Goal: Task Accomplishment & Management: Use online tool/utility

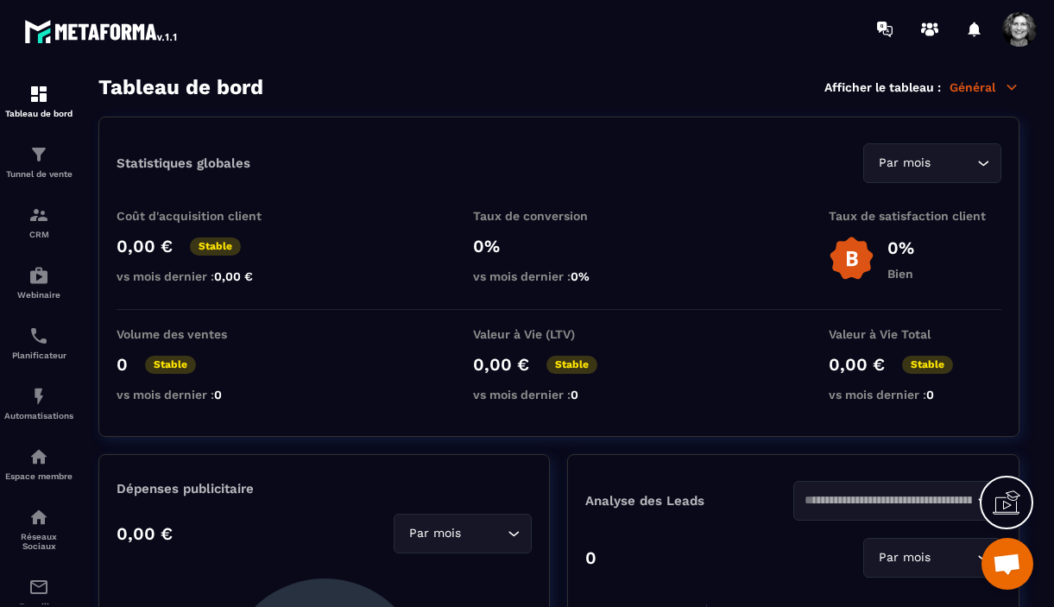
click at [1004, 87] on icon at bounding box center [1012, 87] width 16 height 16
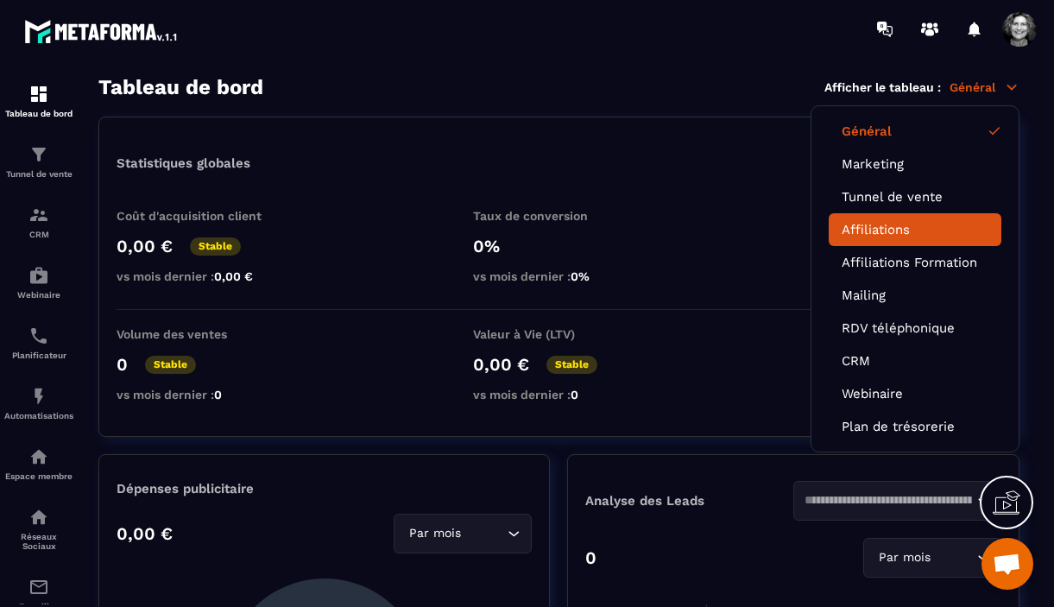
click at [908, 230] on link "Affiliations" at bounding box center [914, 230] width 147 height 16
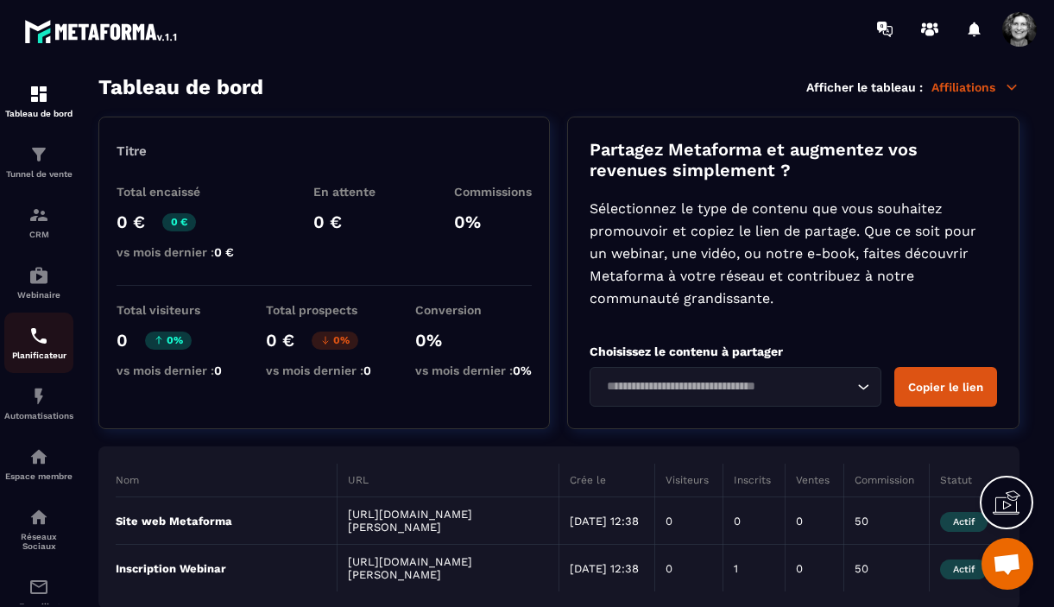
click at [42, 339] on img at bounding box center [38, 335] width 21 height 21
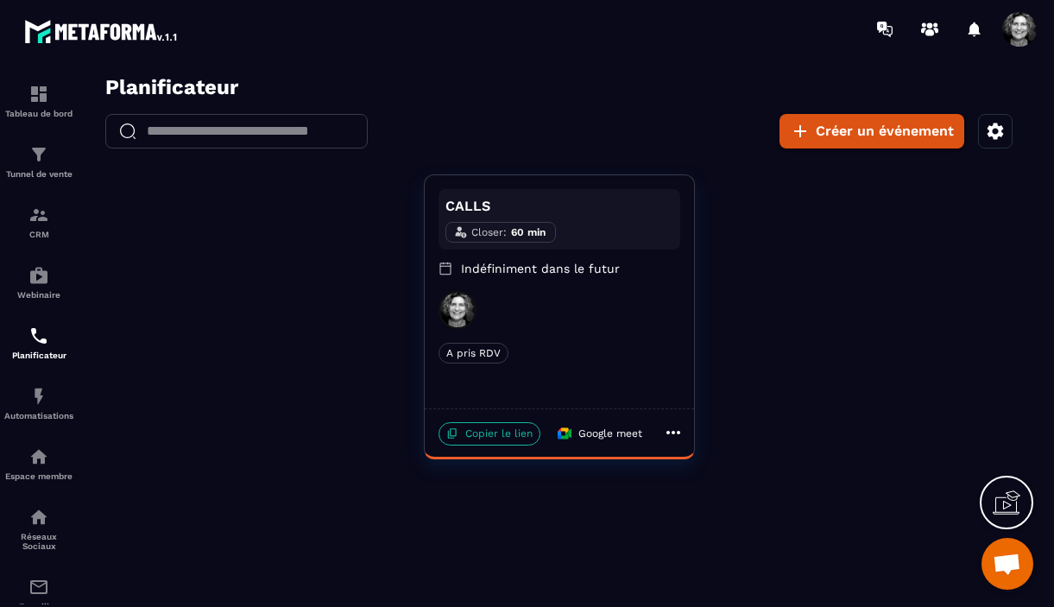
click at [484, 437] on p "Copier le lien" at bounding box center [489, 433] width 102 height 23
click at [41, 168] on div "Tunnel de vente" at bounding box center [38, 161] width 69 height 35
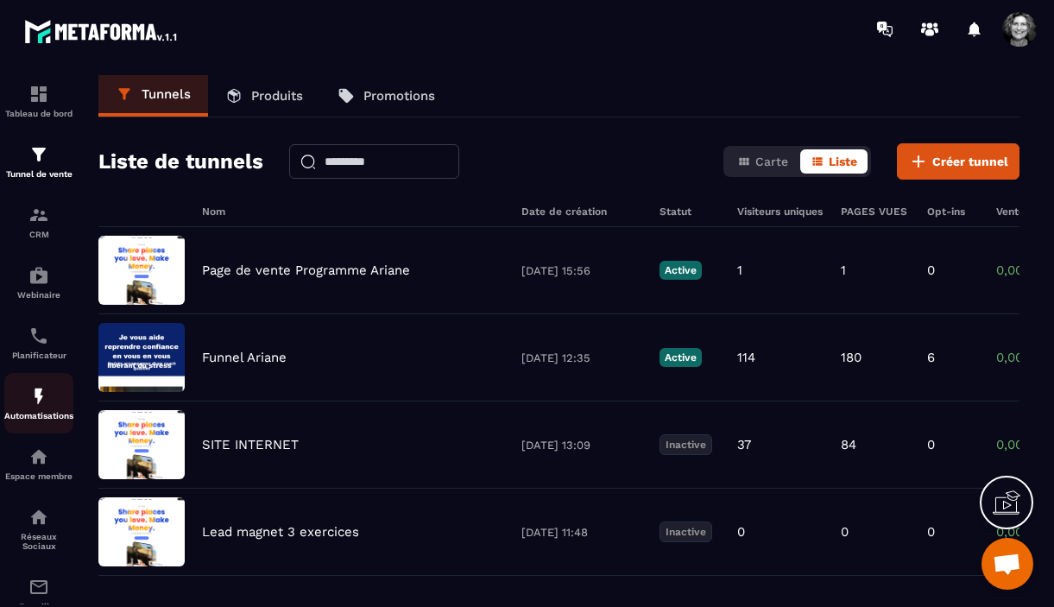
click at [41, 405] on img at bounding box center [38, 396] width 21 height 21
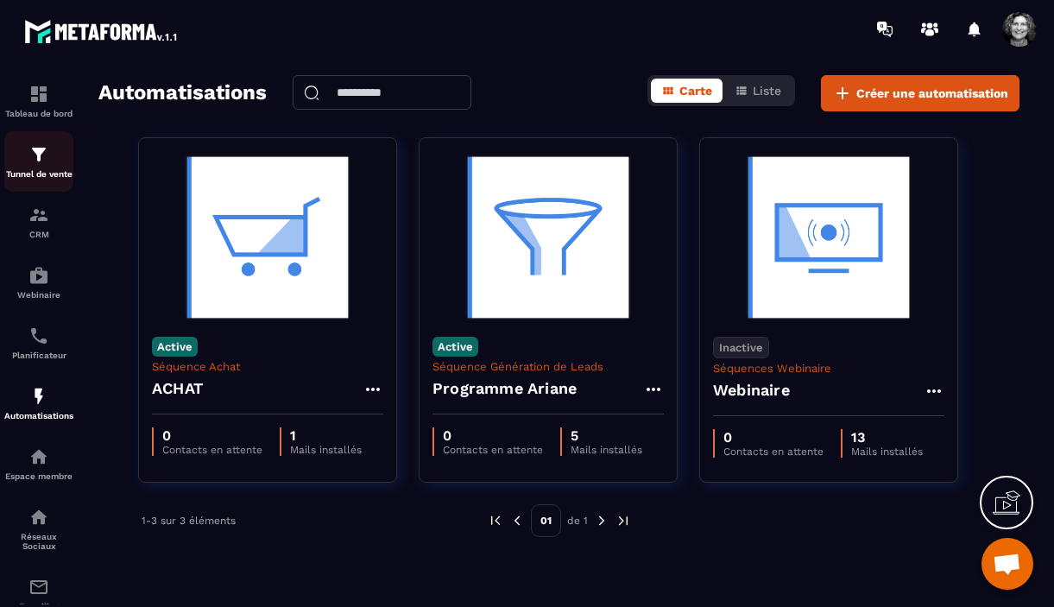
click at [41, 160] on img at bounding box center [38, 154] width 21 height 21
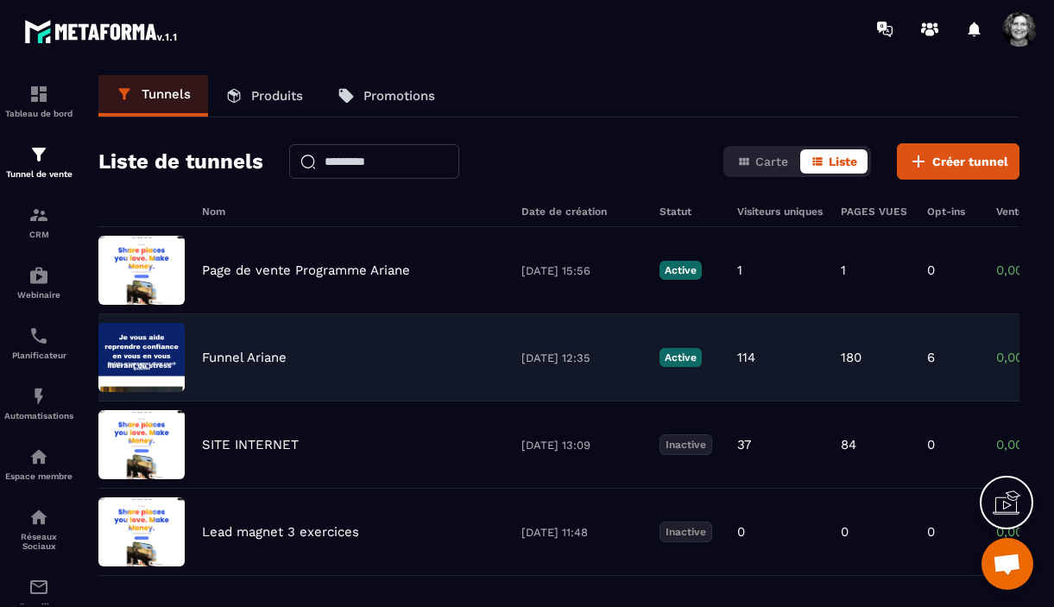
click at [331, 362] on div "Funnel Ariane" at bounding box center [353, 358] width 302 height 16
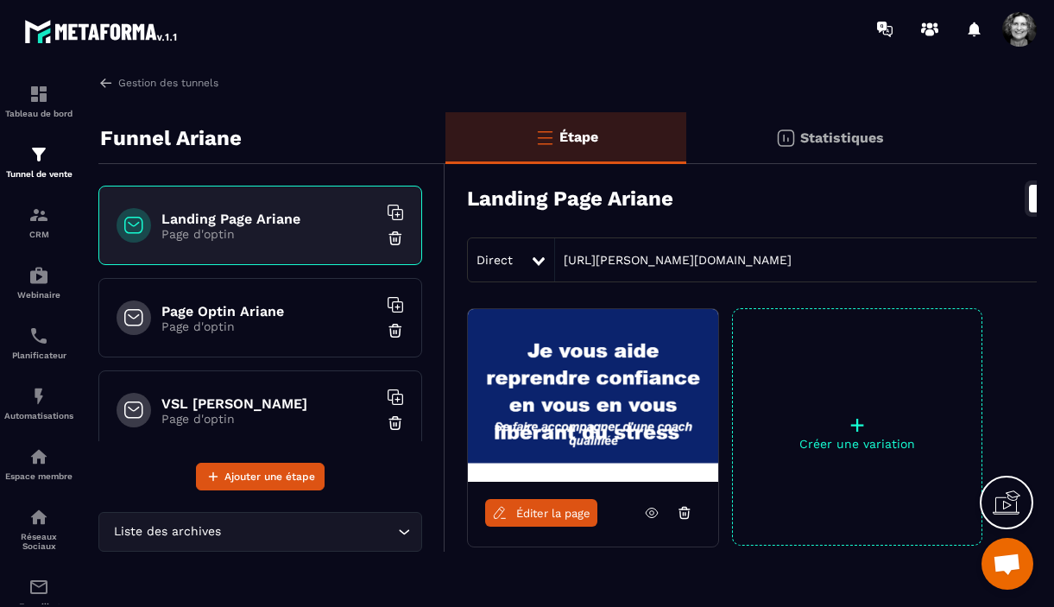
click at [650, 515] on icon at bounding box center [652, 513] width 16 height 16
click at [554, 516] on span "Éditer la page" at bounding box center [553, 513] width 74 height 13
